Goal: Information Seeking & Learning: Understand process/instructions

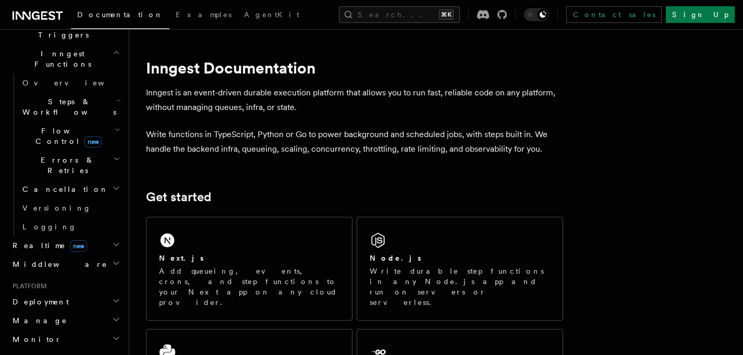
scroll to position [290, 0]
click at [54, 292] on h2 "Deployment" at bounding box center [65, 301] width 114 height 19
click at [43, 316] on span "Overview" at bounding box center [75, 320] width 107 height 8
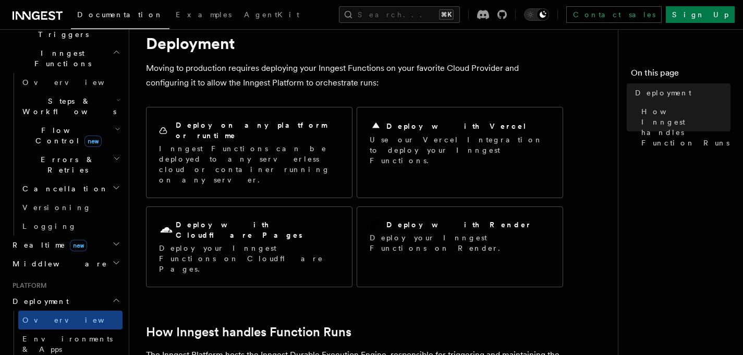
scroll to position [38, 0]
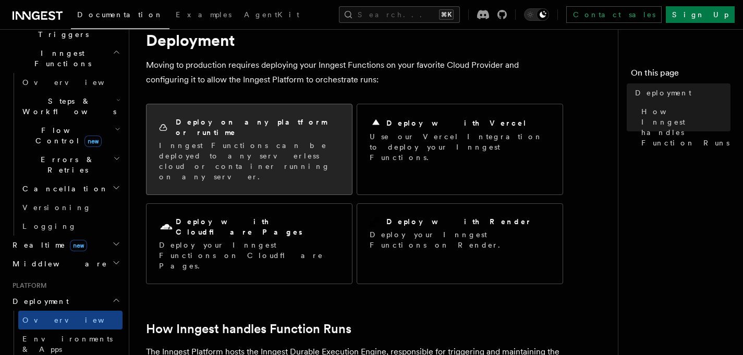
click at [225, 121] on h2 "Deploy on any platform or runtime" at bounding box center [258, 127] width 164 height 21
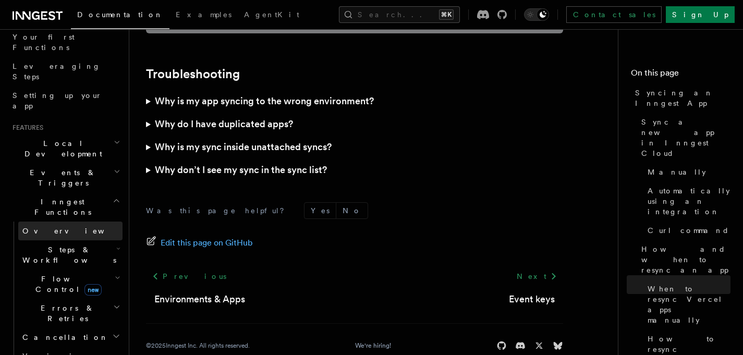
scroll to position [146, 0]
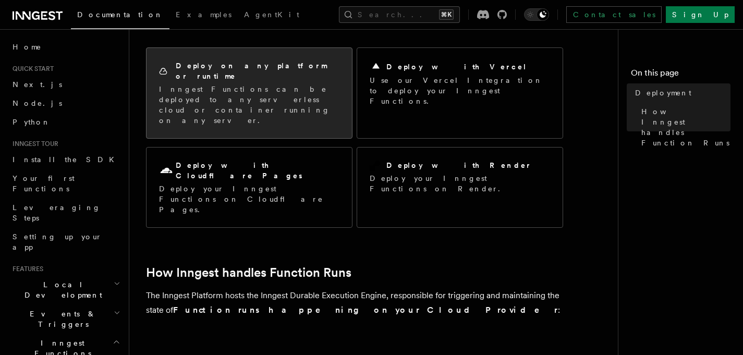
scroll to position [104, 0]
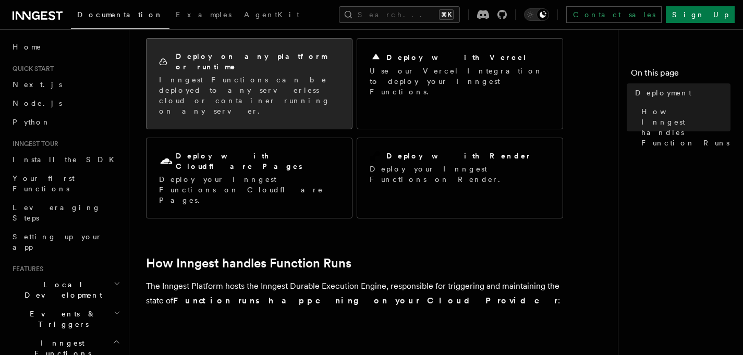
click at [238, 75] on p "Inngest Functions can be deployed to any serverless cloud or container running …" at bounding box center [249, 96] width 180 height 42
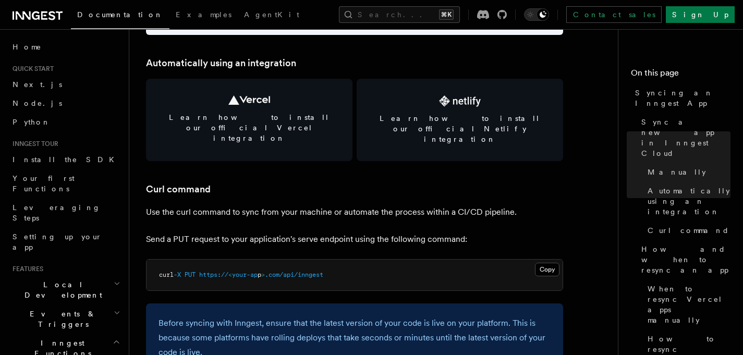
scroll to position [1444, 0]
